Goal: Task Accomplishment & Management: Manage account settings

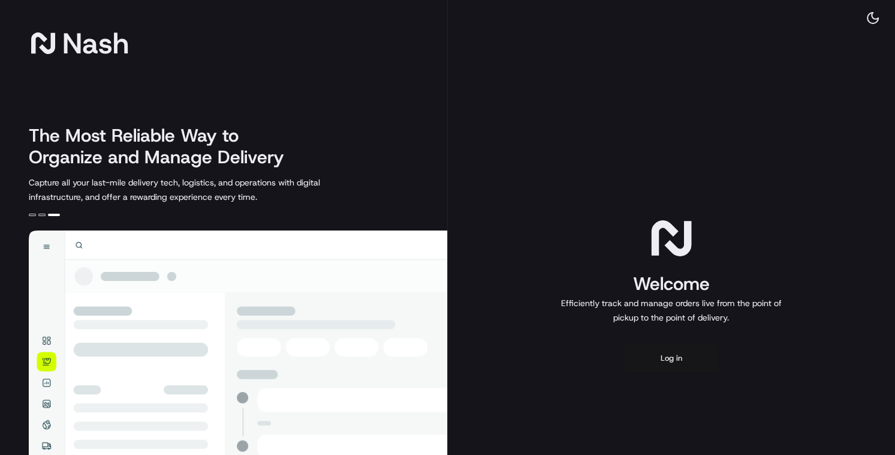
click at [674, 362] on button "Log in" at bounding box center [672, 358] width 96 height 29
